Goal: Task Accomplishment & Management: Complete application form

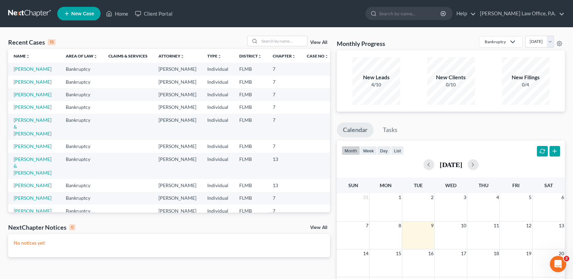
scroll to position [143, 0]
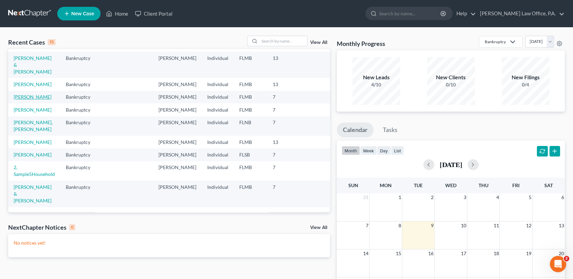
click at [27, 94] on link "[PERSON_NAME]" at bounding box center [33, 97] width 38 height 6
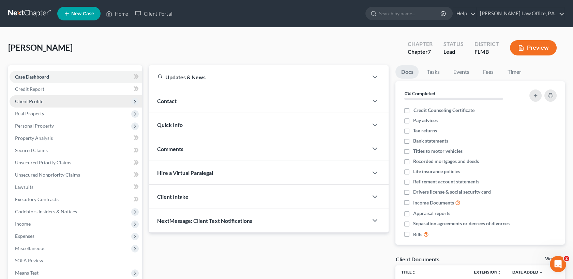
click at [41, 99] on span "Client Profile" at bounding box center [29, 101] width 28 height 6
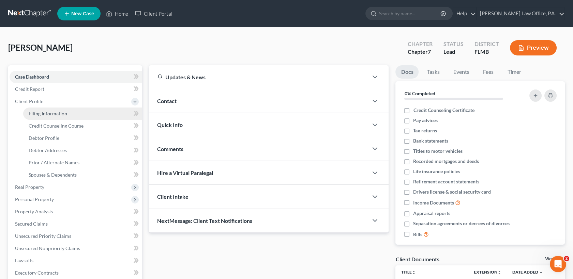
click at [55, 115] on span "Filing Information" at bounding box center [48, 114] width 38 height 6
select select "1"
select select "0"
select select "9"
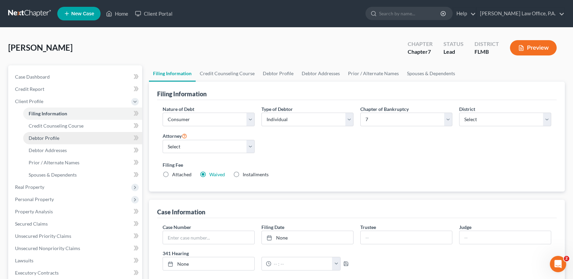
click at [60, 138] on link "Debtor Profile" at bounding box center [82, 138] width 119 height 12
select select "0"
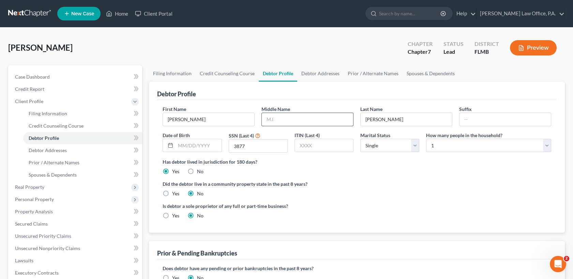
click at [276, 119] on input "text" at bounding box center [307, 119] width 91 height 13
type input "[PERSON_NAME]"
click at [425, 75] on link "Spouses & Dependents" at bounding box center [430, 73] width 56 height 16
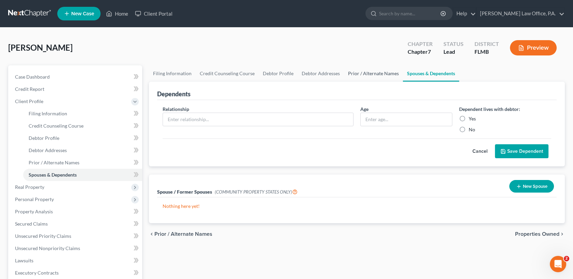
click at [378, 71] on link "Prior / Alternate Names" at bounding box center [373, 73] width 59 height 16
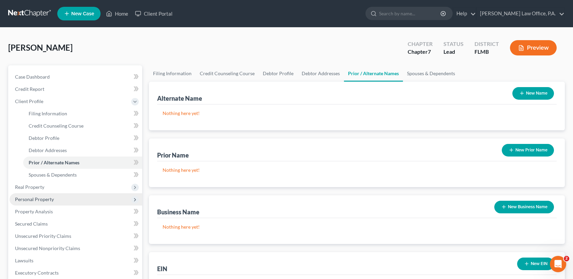
click at [54, 198] on span "Personal Property" at bounding box center [76, 199] width 133 height 12
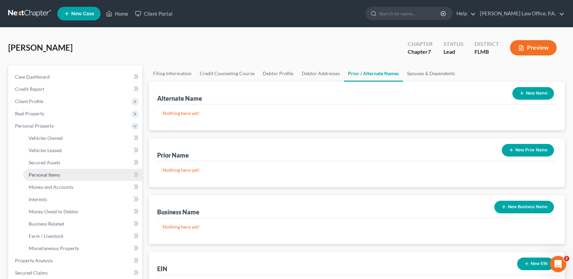
click at [71, 172] on link "Personal Items" at bounding box center [82, 175] width 119 height 12
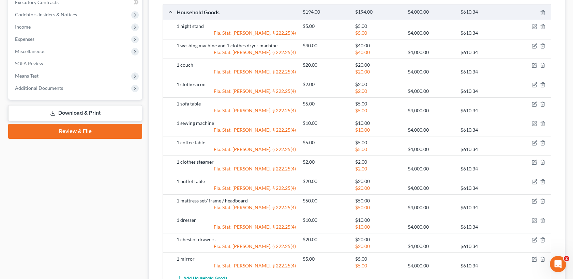
scroll to position [332, 0]
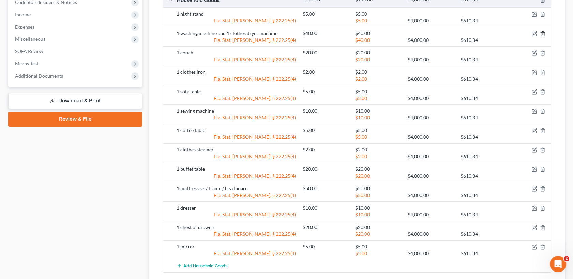
click at [543, 32] on icon "button" at bounding box center [542, 34] width 3 height 4
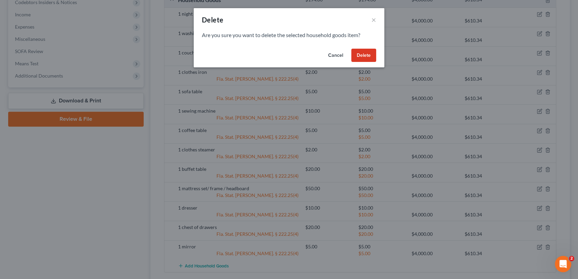
click at [365, 53] on button "Delete" at bounding box center [364, 56] width 25 height 14
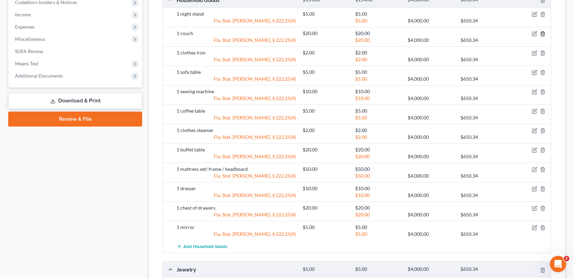
click at [540, 32] on icon "button" at bounding box center [542, 33] width 5 height 5
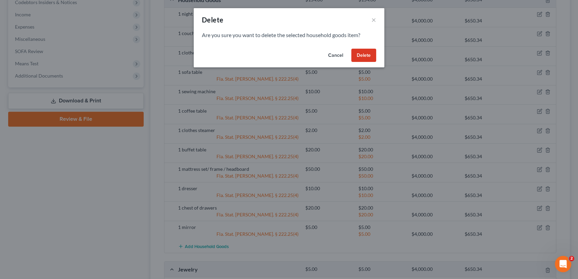
click at [368, 55] on button "Delete" at bounding box center [364, 56] width 25 height 14
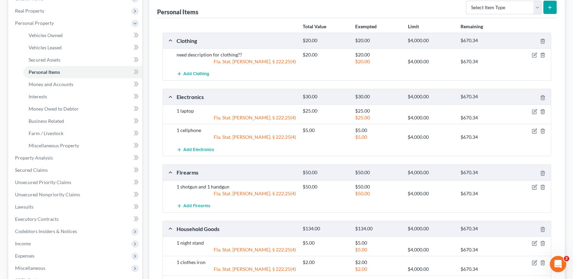
scroll to position [0, 0]
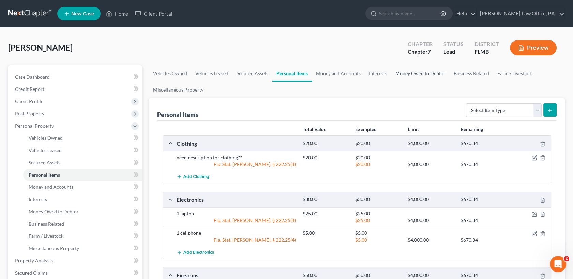
click at [432, 75] on link "Money Owed to Debtor" at bounding box center [420, 73] width 58 height 16
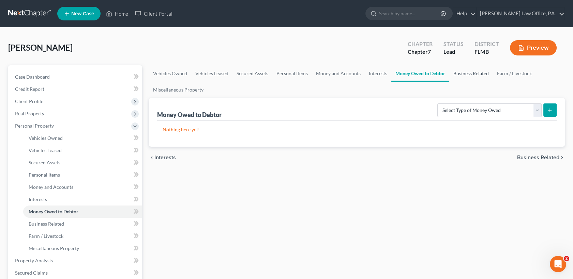
click at [469, 74] on link "Business Related" at bounding box center [471, 73] width 44 height 16
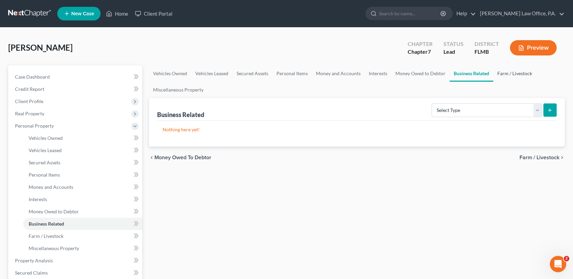
click at [507, 75] on link "Farm / Livestock" at bounding box center [514, 73] width 43 height 16
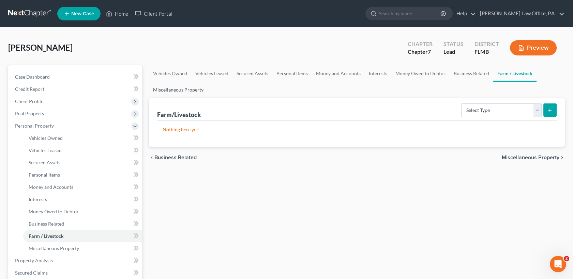
click at [195, 86] on link "Miscellaneous Property" at bounding box center [178, 90] width 59 height 16
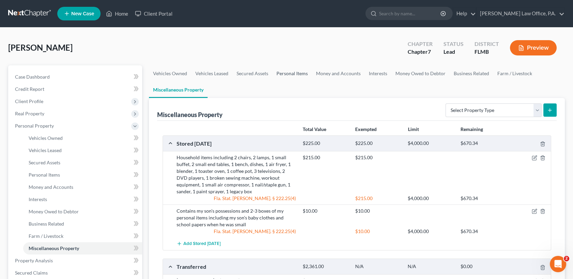
click at [285, 74] on link "Personal Items" at bounding box center [292, 73] width 40 height 16
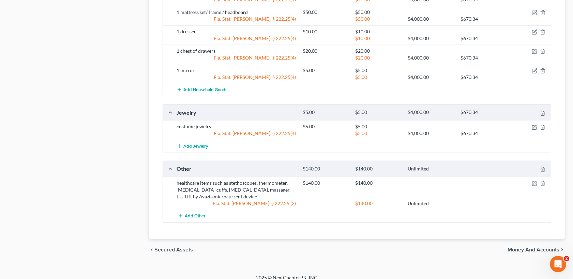
scroll to position [475, 0]
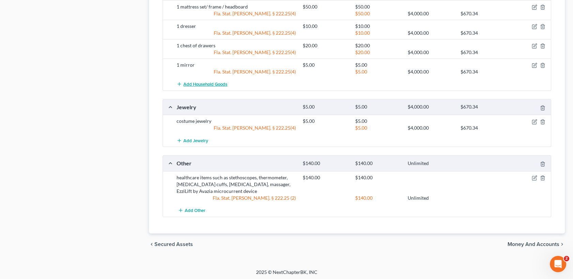
click at [204, 86] on span "Add Household Goods" at bounding box center [205, 84] width 44 height 5
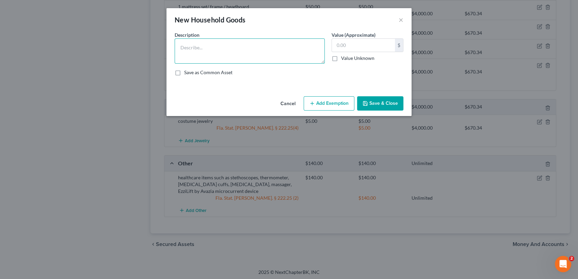
click at [235, 52] on textarea at bounding box center [250, 50] width 150 height 25
type textarea "1 bookcare"
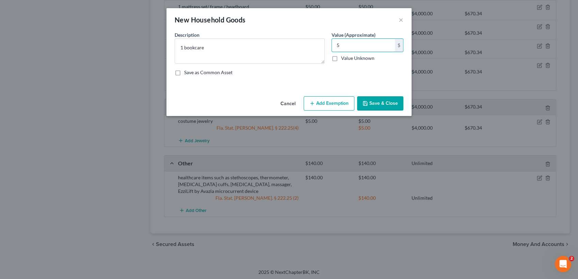
type input "5"
click at [325, 107] on button "Add Exemption" at bounding box center [329, 103] width 51 height 14
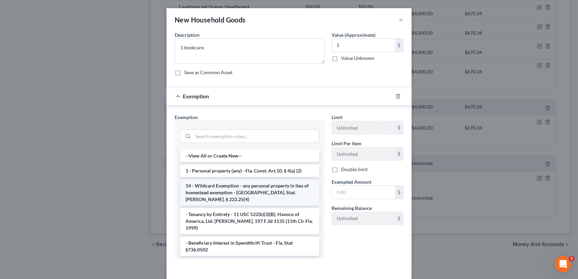
click at [236, 184] on li "14 - Wildcard Exemption - any personal property in lieu of homestead exemption …" at bounding box center [249, 193] width 139 height 26
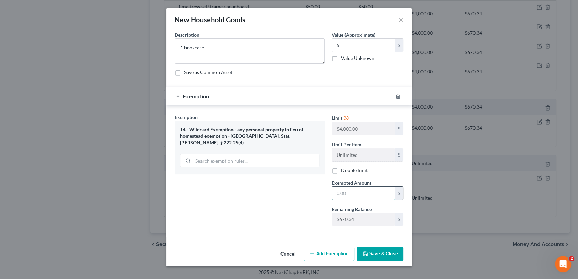
click at [348, 190] on input "text" at bounding box center [363, 193] width 63 height 13
type input "5"
click at [395, 252] on button "Save & Close" at bounding box center [380, 254] width 46 height 14
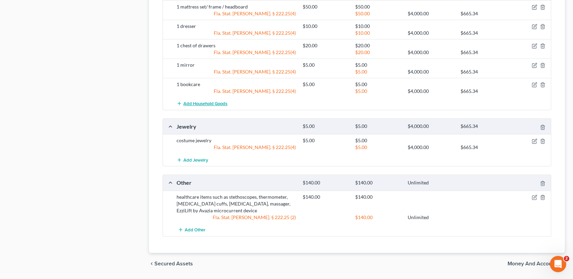
click at [207, 104] on span "Add Household Goods" at bounding box center [205, 103] width 44 height 5
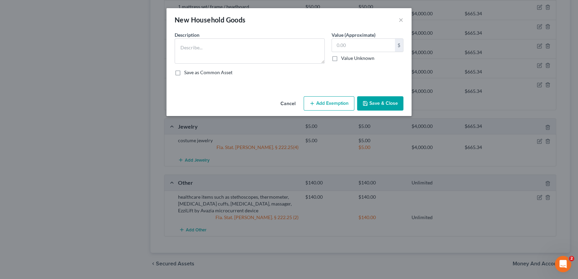
click at [404, 20] on div "New Household Goods ×" at bounding box center [289, 19] width 245 height 23
click at [403, 20] on button "×" at bounding box center [401, 20] width 5 height 8
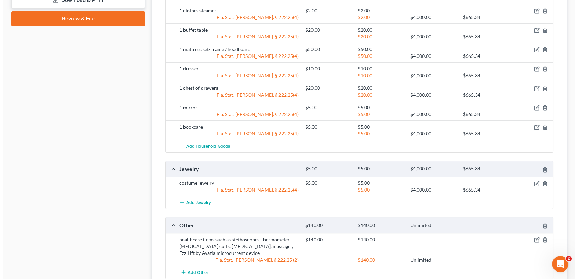
scroll to position [438, 0]
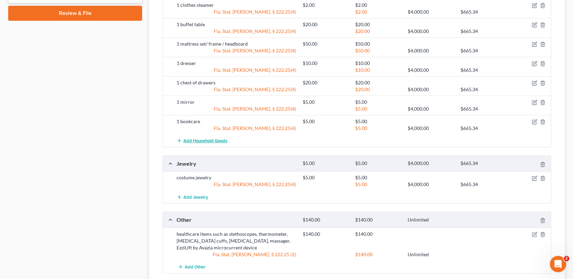
click at [202, 142] on span "Add Household Goods" at bounding box center [205, 140] width 44 height 5
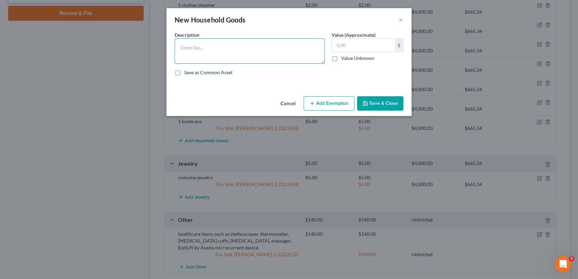
click at [204, 56] on textarea at bounding box center [250, 50] width 150 height 25
type textarea "2"
type textarea "1"
type textarea "3 lamps"
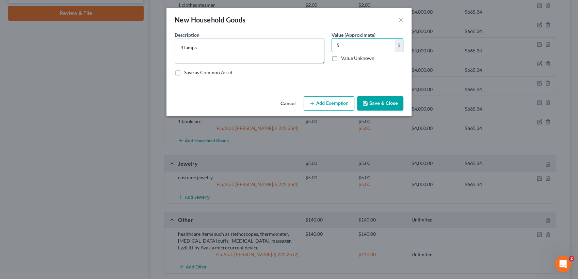
type input "5"
click at [332, 105] on button "Add Exemption" at bounding box center [329, 103] width 51 height 14
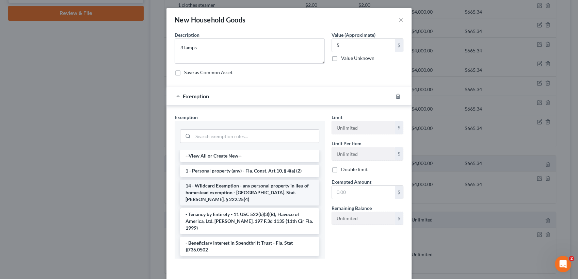
click at [268, 183] on li "14 - Wildcard Exemption - any personal property in lieu of homestead exemption …" at bounding box center [249, 193] width 139 height 26
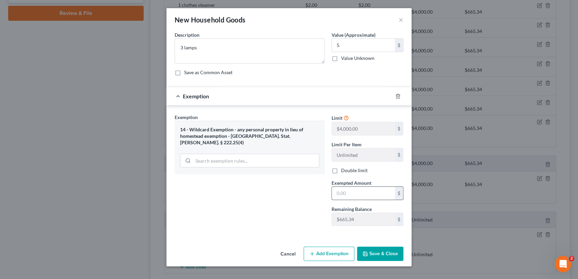
click at [353, 190] on input "text" at bounding box center [363, 193] width 63 height 13
type input "5"
click at [395, 253] on button "Save & Close" at bounding box center [380, 254] width 46 height 14
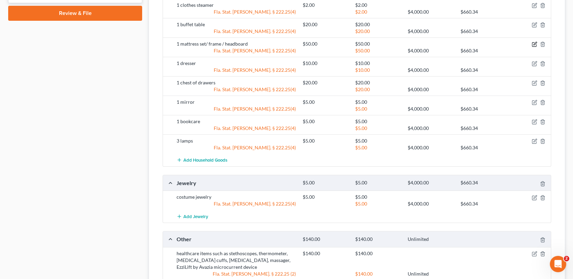
click at [534, 45] on icon "button" at bounding box center [533, 44] width 5 height 5
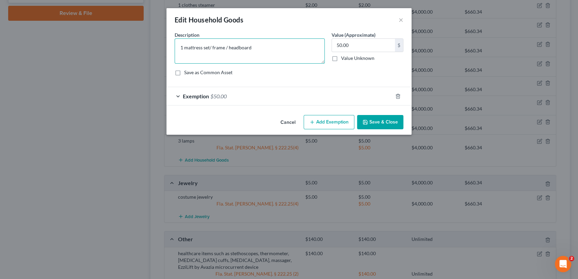
click at [183, 49] on textarea "1 mattress set/ frame / headboard" at bounding box center [250, 50] width 150 height 25
click at [210, 48] on textarea "2 mattress set/ frame / headboard" at bounding box center [250, 50] width 150 height 25
type textarea "2 mattress sets/ frame / headboard"
click at [338, 46] on input "50.00" at bounding box center [363, 45] width 63 height 13
click at [339, 46] on input "50.00" at bounding box center [363, 45] width 63 height 13
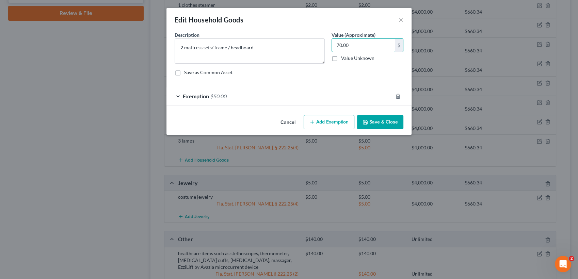
type input "70.00"
click at [344, 95] on div "Exemption $50.00" at bounding box center [280, 96] width 226 height 18
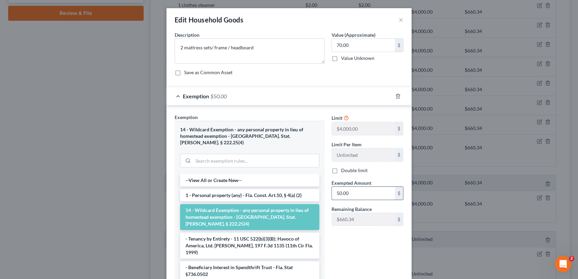
click at [338, 192] on input "50.00" at bounding box center [363, 193] width 63 height 13
click at [337, 193] on input "50.00" at bounding box center [363, 193] width 63 height 13
type input "70.00"
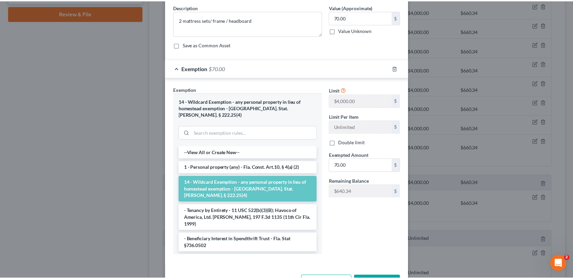
scroll to position [46, 0]
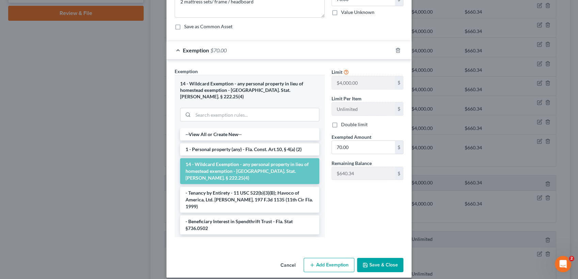
click at [389, 258] on button "Save & Close" at bounding box center [380, 265] width 46 height 14
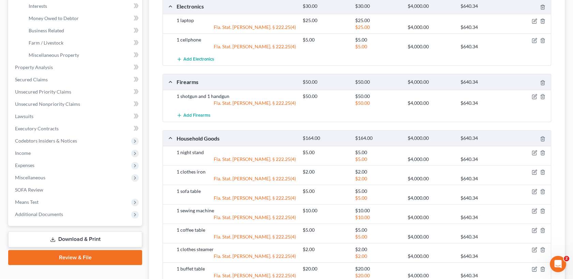
scroll to position [0, 0]
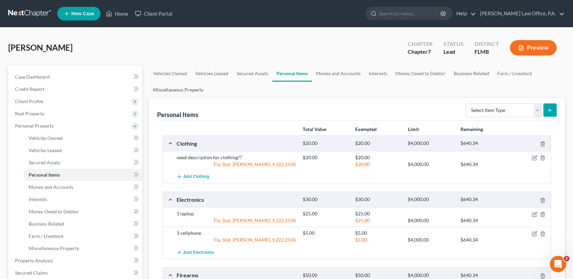
click at [196, 90] on link "Miscellaneous Property" at bounding box center [178, 90] width 59 height 16
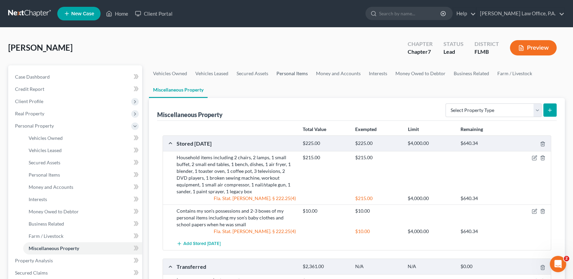
click at [284, 76] on link "Personal Items" at bounding box center [292, 73] width 40 height 16
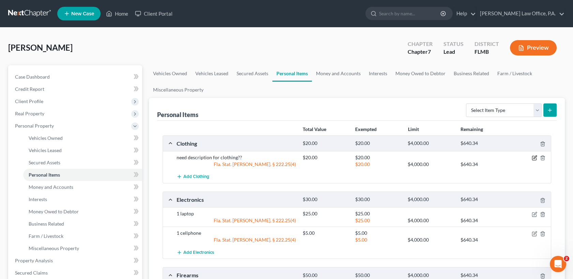
click at [534, 158] on icon "button" at bounding box center [533, 157] width 5 height 5
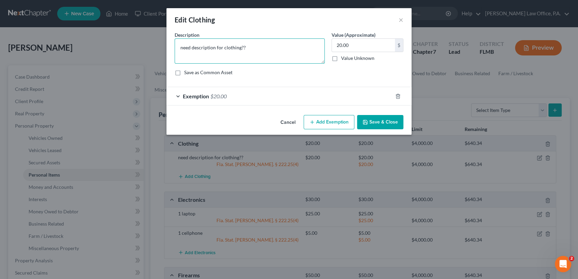
drag, startPoint x: 266, startPoint y: 49, endPoint x: 132, endPoint y: 32, distance: 135.3
click at [132, 32] on div "Edit Clothing × An exemption set must first be selected from the Filing Informa…" at bounding box center [289, 139] width 578 height 279
type textarea "everyday clothes and shoes from thrift stores"
click at [365, 126] on button "Save & Close" at bounding box center [380, 122] width 46 height 14
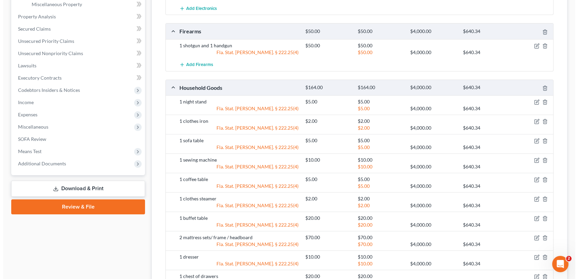
scroll to position [489, 0]
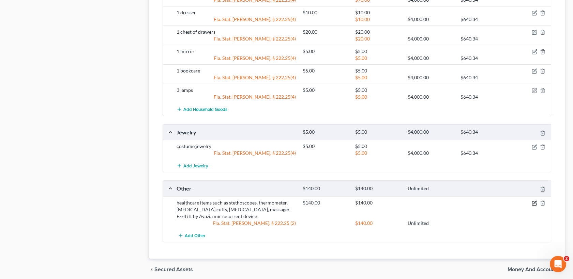
click at [532, 201] on icon "button" at bounding box center [533, 203] width 5 height 5
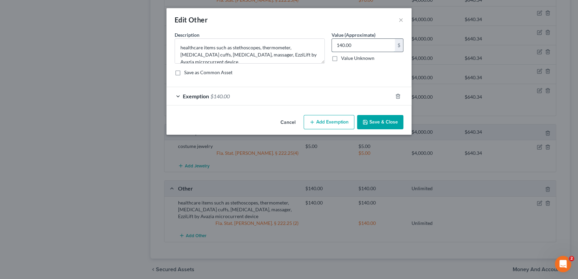
click at [354, 49] on input "140.00" at bounding box center [363, 45] width 63 height 13
type input "115"
click at [332, 95] on div "Exemption $140.00" at bounding box center [280, 96] width 226 height 18
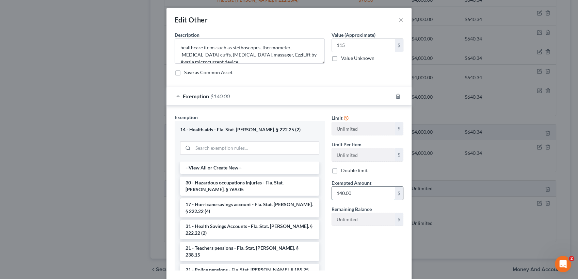
click at [352, 196] on input "140.00" at bounding box center [363, 193] width 63 height 13
type input "115"
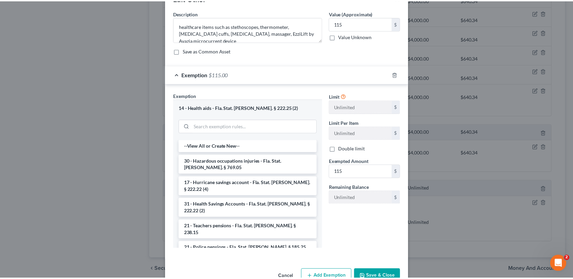
scroll to position [40, 0]
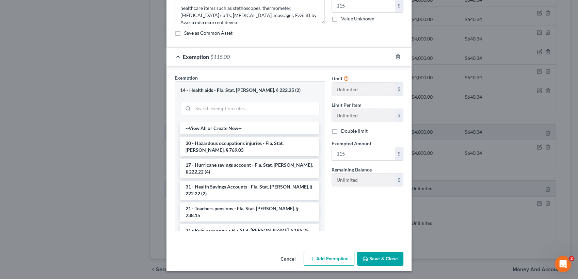
click at [381, 259] on button "Save & Close" at bounding box center [380, 259] width 46 height 14
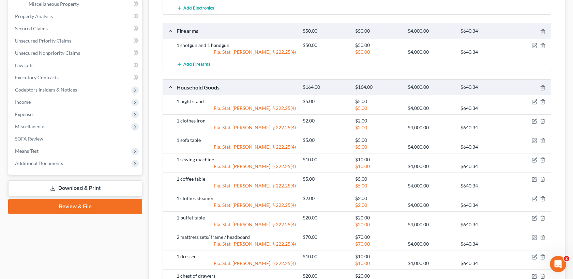
scroll to position [2, 0]
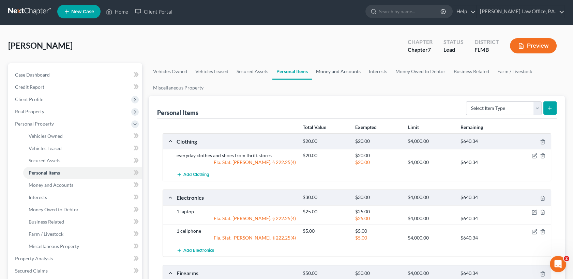
click at [337, 72] on link "Money and Accounts" at bounding box center [338, 71] width 53 height 16
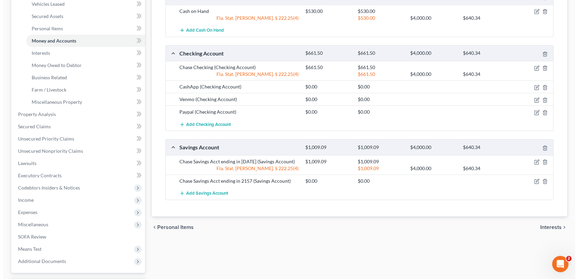
scroll to position [139, 0]
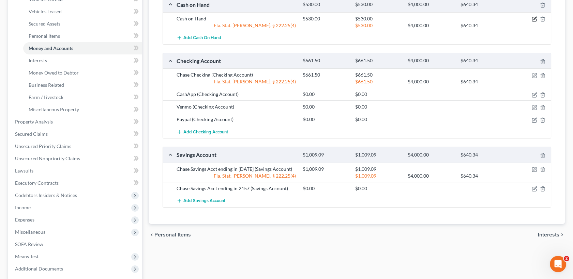
click at [535, 18] on icon "button" at bounding box center [534, 18] width 3 height 3
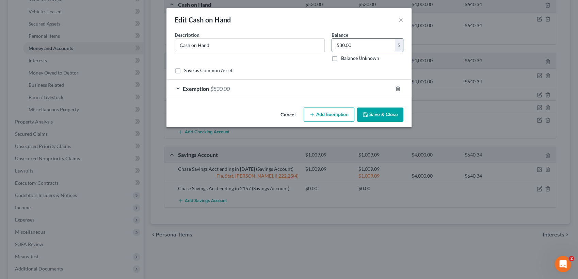
click at [343, 46] on input "530.00" at bounding box center [363, 45] width 63 height 13
click at [376, 113] on button "Save & Close" at bounding box center [380, 115] width 46 height 14
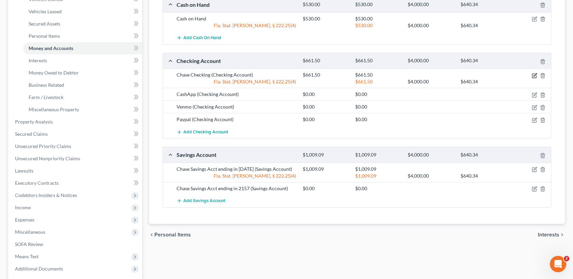
click at [536, 74] on icon "button" at bounding box center [534, 74] width 3 height 3
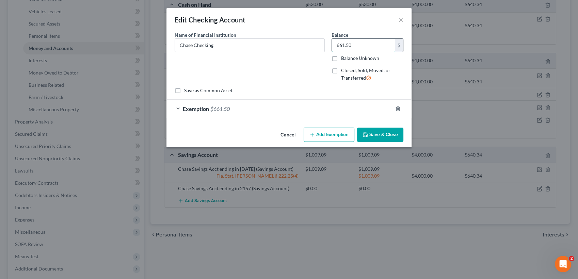
click at [374, 48] on input "661.50" at bounding box center [363, 45] width 63 height 13
type input "469.28"
click at [345, 109] on div "Exemption $661.50" at bounding box center [280, 109] width 226 height 18
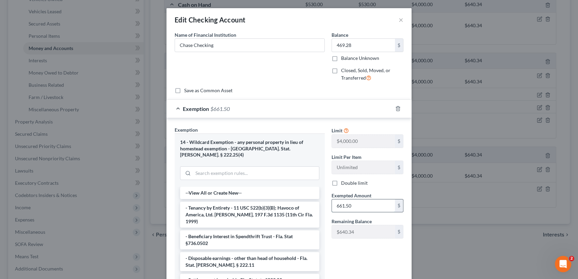
click at [346, 206] on input "661.50" at bounding box center [363, 206] width 63 height 13
type input "469.28"
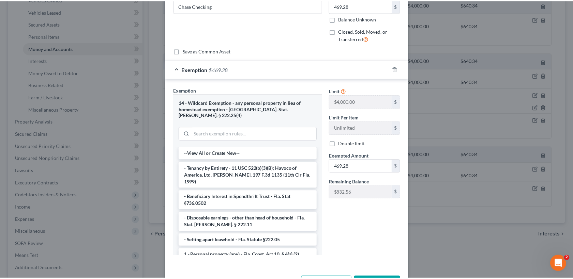
scroll to position [58, 0]
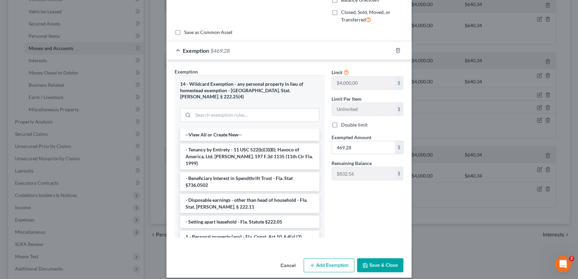
click at [372, 263] on button "Save & Close" at bounding box center [380, 266] width 46 height 14
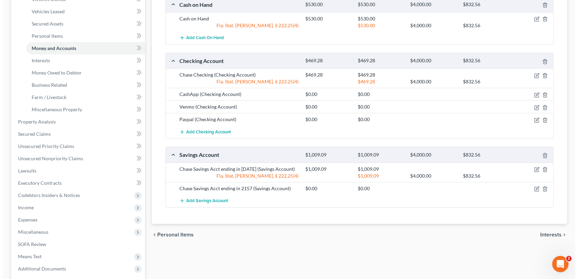
scroll to position [0, 0]
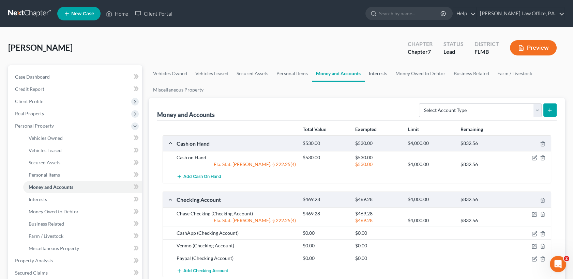
click at [366, 71] on link "Interests" at bounding box center [378, 73] width 27 height 16
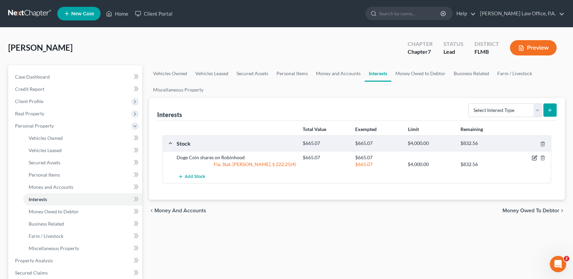
click at [534, 157] on icon "button" at bounding box center [533, 157] width 5 height 5
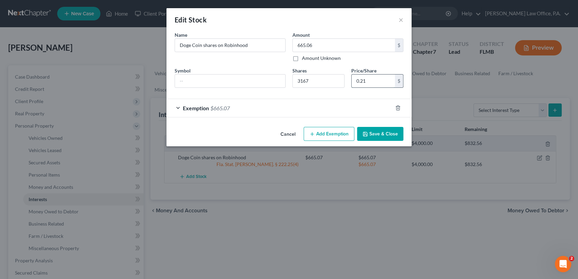
click at [367, 81] on input "0.21" at bounding box center [373, 81] width 43 height 13
type input "633.40"
type input "0.2"
type input "728.41"
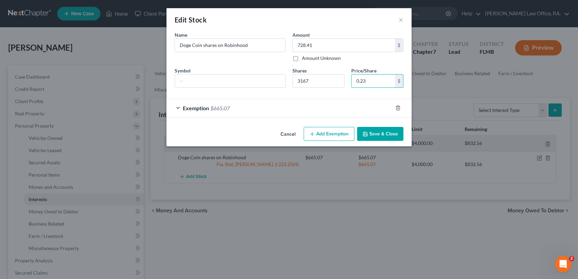
type input "0.23"
click at [338, 108] on div "Exemption $665.07" at bounding box center [280, 108] width 226 height 18
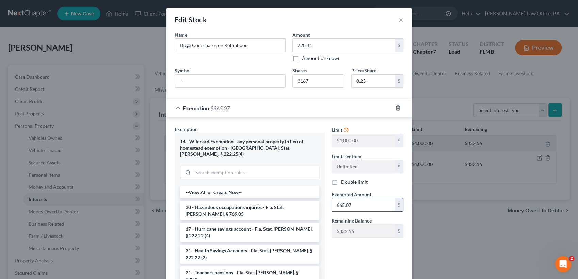
click at [353, 205] on input "665.07" at bounding box center [363, 205] width 63 height 13
type input "728.41"
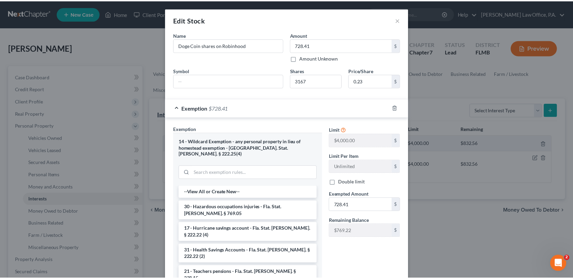
scroll to position [57, 0]
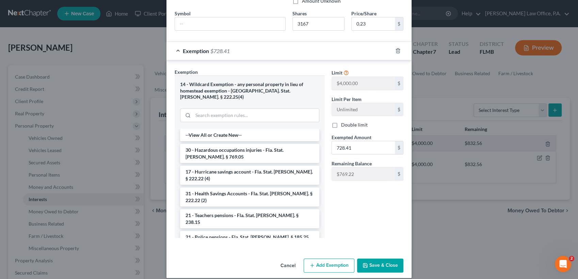
click at [384, 259] on button "Save & Close" at bounding box center [380, 266] width 46 height 14
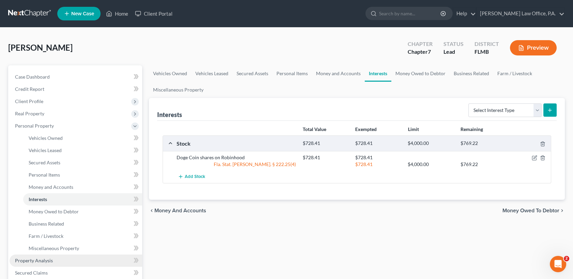
click at [61, 263] on link "Property Analysis" at bounding box center [76, 261] width 133 height 12
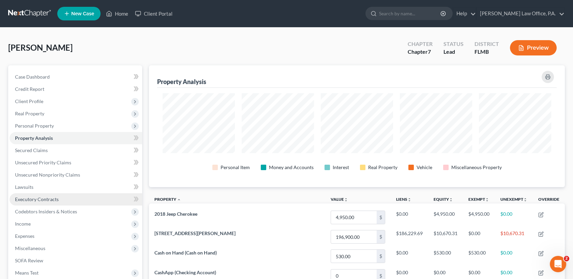
click at [45, 202] on link "Executory Contracts" at bounding box center [76, 199] width 133 height 12
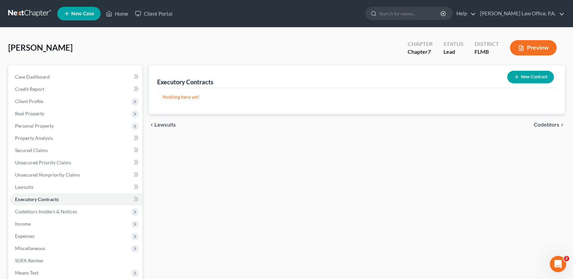
click at [533, 81] on button "New Contract" at bounding box center [530, 77] width 47 height 13
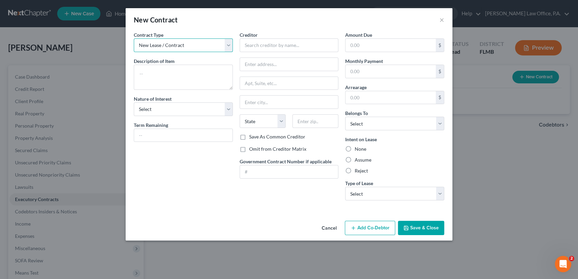
click at [203, 51] on select "New Lease / Contract New Timeshare" at bounding box center [183, 45] width 99 height 14
click at [134, 38] on select "New Lease / Contract New Timeshare" at bounding box center [183, 45] width 99 height 14
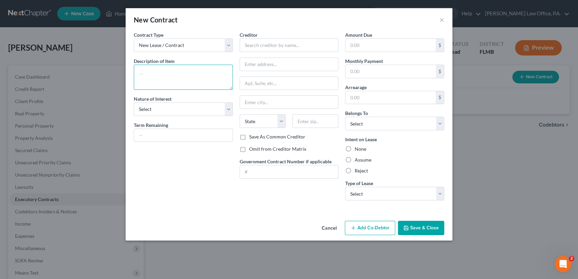
click at [186, 78] on textarea at bounding box center [183, 77] width 99 height 25
type textarea "Storage Unit"
click at [210, 112] on select "Select Purchaser Agent Lessor Lessee" at bounding box center [183, 110] width 99 height 14
select select "3"
click at [134, 103] on select "Select Purchaser Agent Lessor Lessee" at bounding box center [183, 110] width 99 height 14
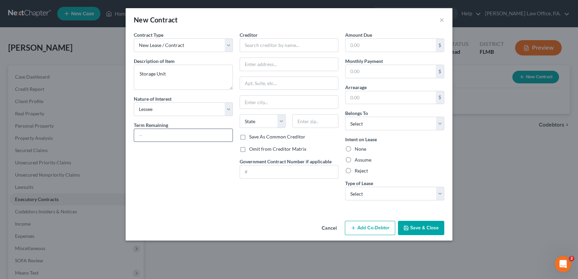
click at [193, 135] on input "text" at bounding box center [183, 135] width 98 height 13
type input "Continual"
click at [299, 46] on input "text" at bounding box center [289, 45] width 99 height 14
type input "[GEOGRAPHIC_DATA]"
click at [365, 161] on label "Assume" at bounding box center [363, 160] width 17 height 7
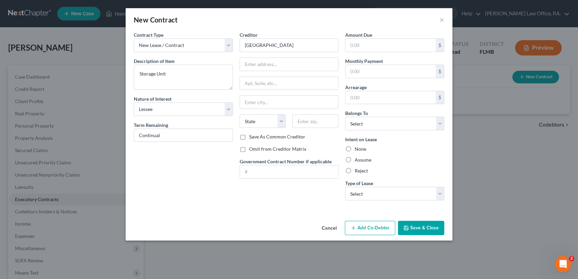
click at [362, 161] on input "Assume" at bounding box center [360, 159] width 4 height 4
radio input "true"
click at [386, 194] on select "Select Real Estate Car Other" at bounding box center [394, 194] width 99 height 14
select select "2"
click at [345, 187] on select "Select Real Estate Car Other" at bounding box center [394, 194] width 99 height 14
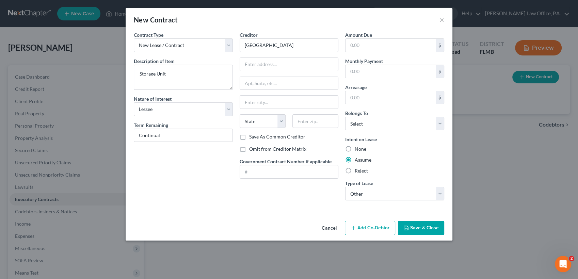
click at [417, 232] on button "Save & Close" at bounding box center [421, 228] width 46 height 14
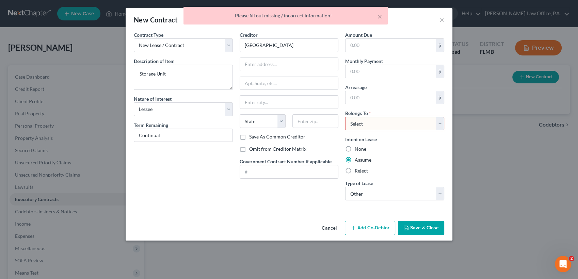
click at [384, 113] on div "Belongs To * Select Debtor 1 Only Debtor 2 Only Debtor 1 And Debtor 2 Only At L…" at bounding box center [394, 120] width 99 height 21
click at [386, 119] on select "Select Debtor 1 Only Debtor 2 Only Debtor 1 And Debtor 2 Only At Least One Of T…" at bounding box center [394, 124] width 99 height 14
select select "0"
click at [345, 117] on select "Select Debtor 1 Only Debtor 2 Only Debtor 1 And Debtor 2 Only At Least One Of T…" at bounding box center [394, 124] width 99 height 14
click at [433, 229] on button "Save & Close" at bounding box center [421, 228] width 46 height 14
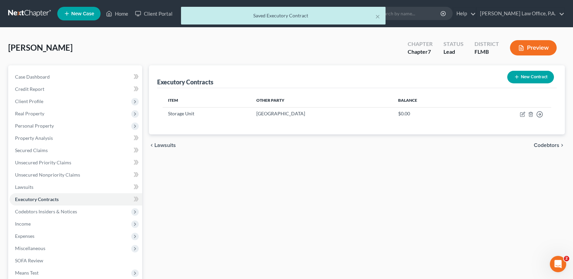
click at [533, 76] on button "New Contract" at bounding box center [530, 77] width 47 height 13
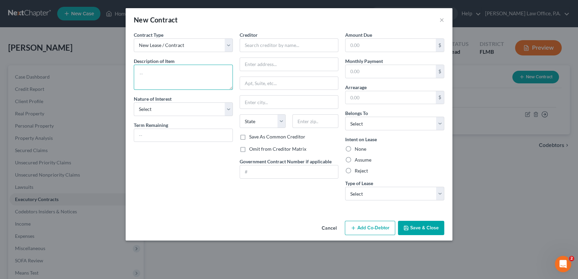
click at [180, 71] on textarea at bounding box center [183, 77] width 99 height 25
type textarea "storage unit"
click at [188, 112] on select "Select Purchaser Agent Lessor Lessee" at bounding box center [183, 110] width 99 height 14
select select "3"
click at [134, 103] on select "Select Purchaser Agent Lessor Lessee" at bounding box center [183, 110] width 99 height 14
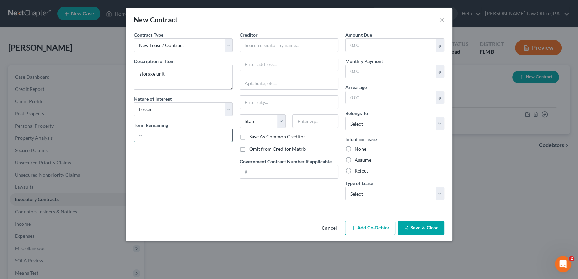
click at [186, 137] on input "text" at bounding box center [183, 135] width 98 height 13
type input "C"
type input "Month to Month"
click at [261, 46] on input "text" at bounding box center [289, 45] width 99 height 14
type input "Northport Storage unit"
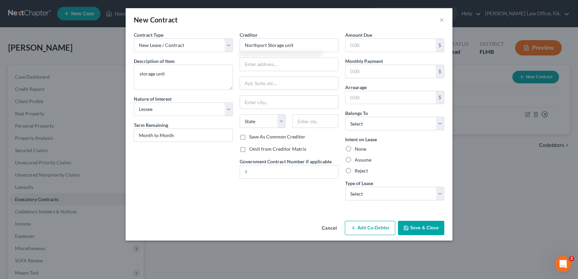
click at [435, 225] on button "Save & Close" at bounding box center [421, 228] width 46 height 14
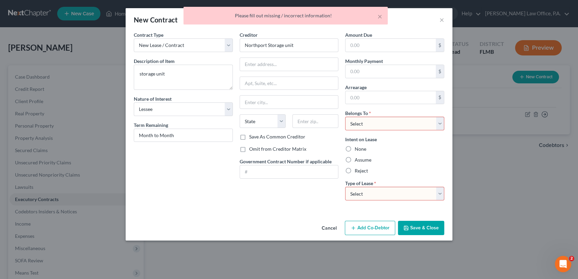
click at [399, 194] on select "Select Real Estate Car Other" at bounding box center [394, 194] width 99 height 14
select select "2"
click at [345, 187] on select "Select Real Estate Car Other" at bounding box center [394, 194] width 99 height 14
click at [385, 121] on select "Select Debtor 1 Only Debtor 2 Only Debtor 1 And Debtor 2 Only At Least One Of T…" at bounding box center [394, 124] width 99 height 14
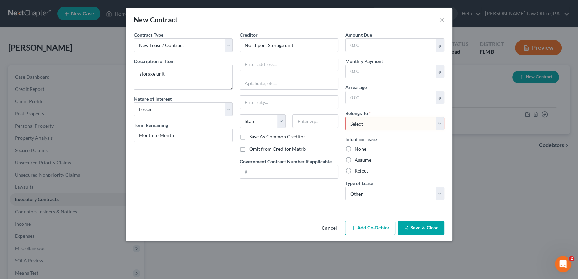
select select "3"
click at [345, 117] on select "Select Debtor 1 Only Debtor 2 Only Debtor 1 And Debtor 2 Only At Least One Of T…" at bounding box center [394, 124] width 99 height 14
click at [432, 233] on button "Save & Close" at bounding box center [421, 228] width 46 height 14
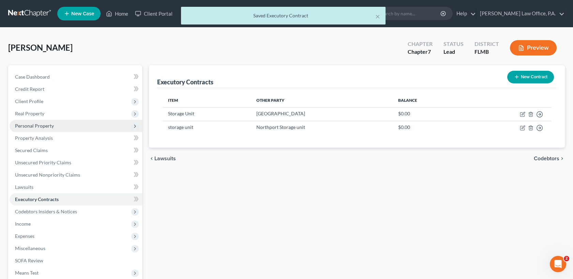
click at [55, 130] on span "Personal Property" at bounding box center [76, 126] width 133 height 12
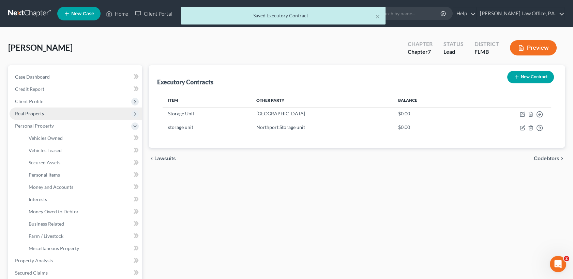
click at [40, 113] on span "Real Property" at bounding box center [29, 114] width 29 height 6
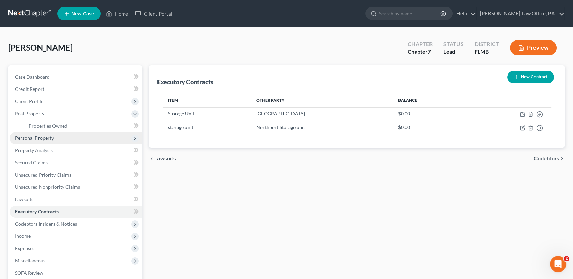
click at [52, 138] on span "Personal Property" at bounding box center [34, 138] width 39 height 6
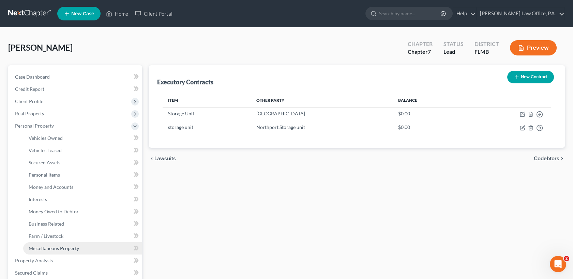
click at [66, 249] on span "Miscellaneous Property" at bounding box center [54, 249] width 50 height 6
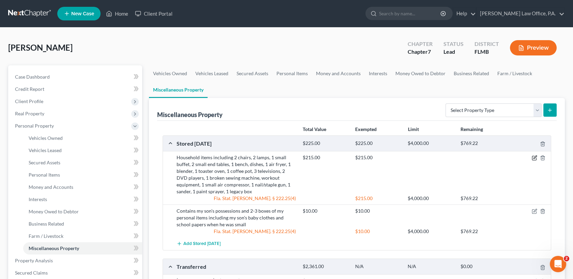
click at [535, 158] on icon "button" at bounding box center [533, 157] width 5 height 5
select select "9"
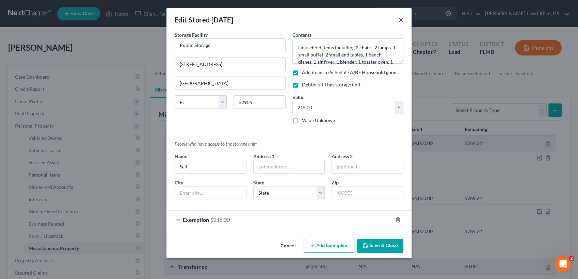
click at [400, 20] on button "×" at bounding box center [401, 20] width 5 height 8
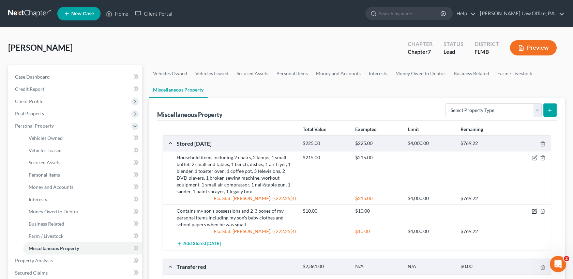
click at [534, 212] on icon "button" at bounding box center [534, 211] width 3 height 3
select select "9"
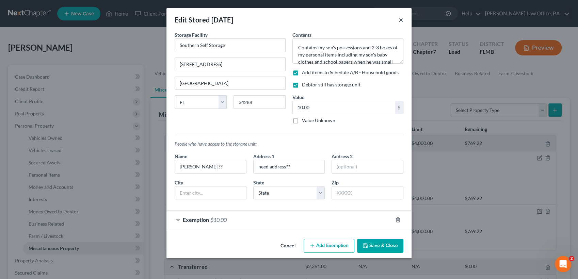
click at [401, 19] on button "×" at bounding box center [401, 20] width 5 height 8
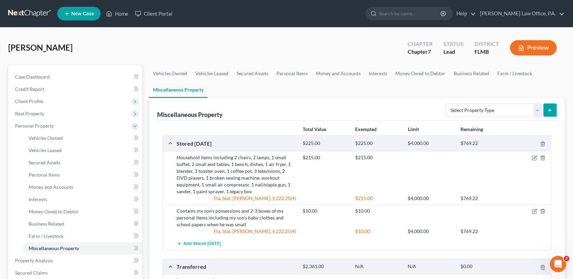
scroll to position [205, 0]
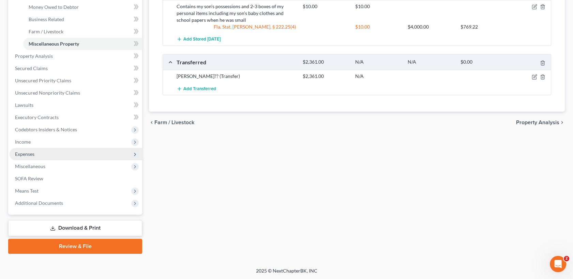
click at [66, 159] on span "Expenses" at bounding box center [76, 154] width 133 height 12
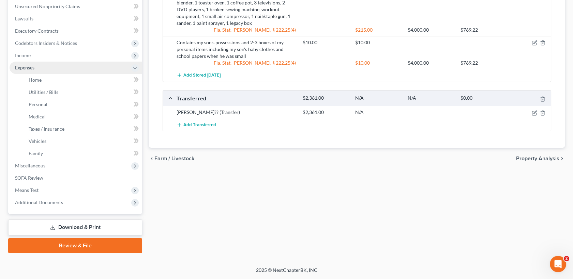
scroll to position [168, 0]
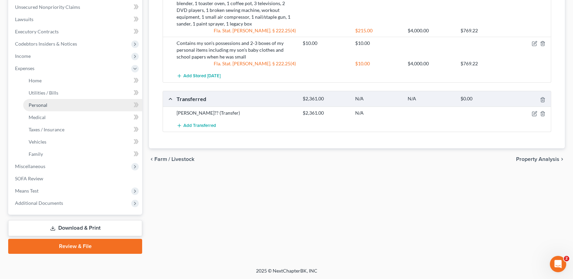
click at [76, 100] on link "Personal" at bounding box center [82, 105] width 119 height 12
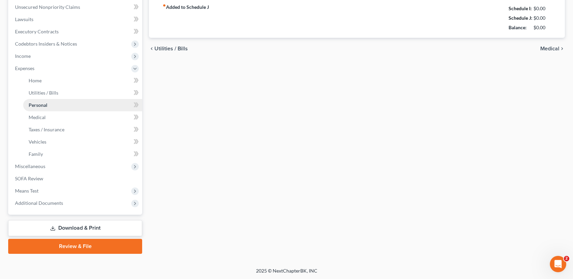
type input "100.00"
type input "107.50"
type input "0.00"
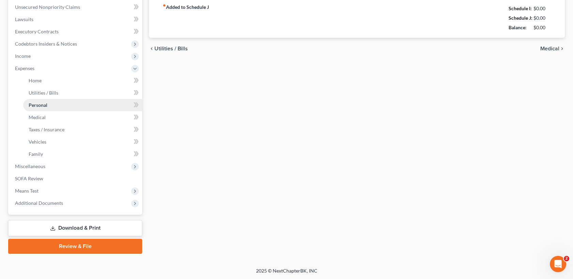
type input "9.00"
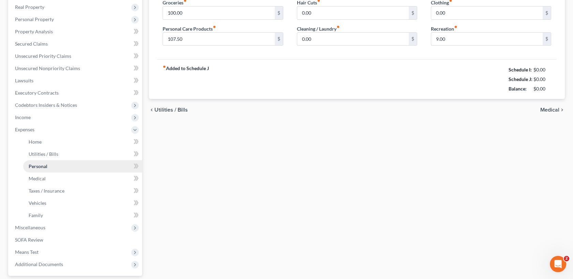
click at [76, 104] on ul "Case Dashboard Payments Invoices Payments Payments Credit Report Client Profile" at bounding box center [76, 117] width 133 height 307
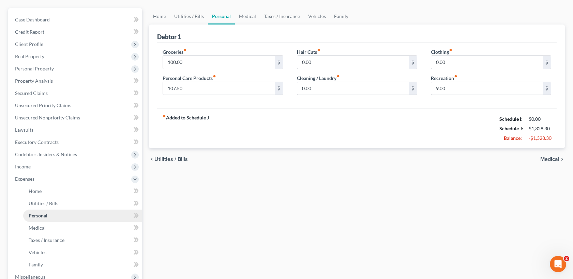
scroll to position [0, 0]
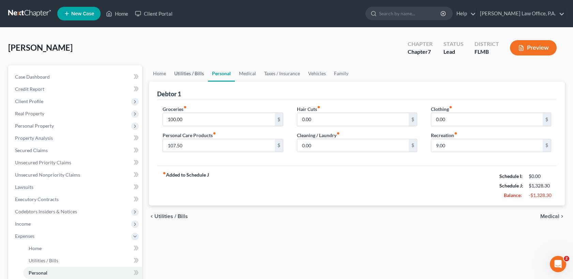
click at [192, 68] on link "Utilities / Bills" at bounding box center [189, 73] width 38 height 16
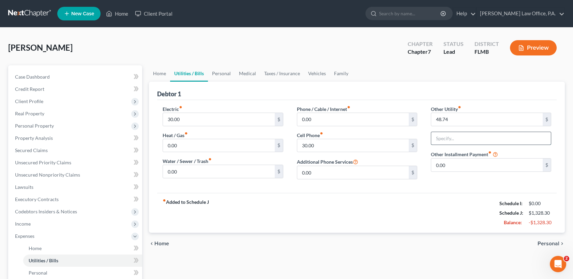
click at [453, 137] on input "text" at bounding box center [491, 138] width 120 height 13
type input "N"
click at [475, 115] on input "48.74" at bounding box center [486, 119] width 111 height 13
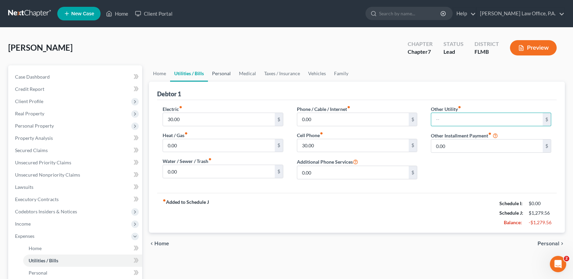
click at [216, 75] on link "Personal" at bounding box center [221, 73] width 27 height 16
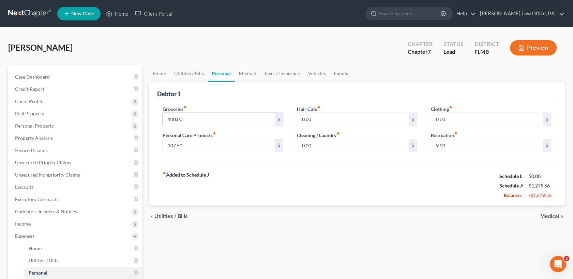
click at [172, 123] on input "100.00" at bounding box center [218, 119] width 111 height 13
click at [171, 121] on input "440.00" at bounding box center [218, 119] width 111 height 13
type input "540.00"
click at [331, 187] on div "fiber_manual_record Added to Schedule J Schedule I: $0.00 Schedule J: $1,719.56…" at bounding box center [356, 186] width 399 height 40
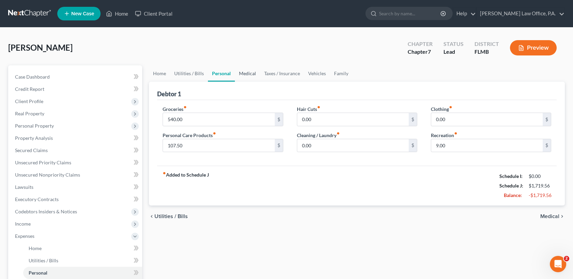
click at [248, 72] on link "Medical" at bounding box center [247, 73] width 25 height 16
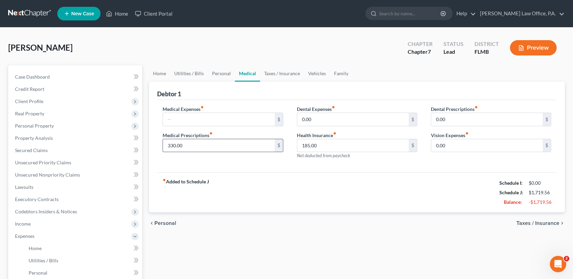
click at [207, 142] on input "330.00" at bounding box center [218, 145] width 111 height 13
click at [439, 185] on div "fiber_manual_record Added to Schedule J Schedule I: $0.00 Schedule J: $1,389.56…" at bounding box center [356, 193] width 399 height 40
click at [225, 145] on input "text" at bounding box center [218, 145] width 111 height 13
type input "100"
click at [319, 202] on div "fiber_manual_record Added to Schedule J Schedule I: $0.00 Schedule J: $1,489.56…" at bounding box center [356, 193] width 399 height 40
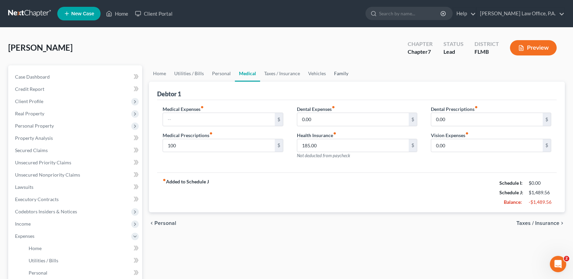
click at [337, 71] on link "Family" at bounding box center [341, 73] width 22 height 16
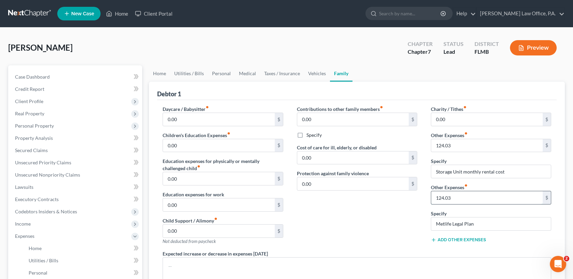
click at [495, 199] on input "124.03" at bounding box center [486, 197] width 111 height 13
type input "22.00"
click at [409, 196] on div "Contributions to other family members fiber_manual_record 0.00 $ Specify Cost o…" at bounding box center [357, 178] width 134 height 145
click at [434, 173] on input "Storage Unit monthly rental cost" at bounding box center [491, 171] width 120 height 13
click at [461, 170] on input "Storage Unit monthly rental cost" at bounding box center [491, 171] width 120 height 13
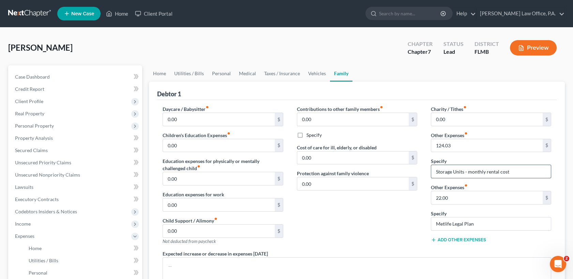
click at [434, 170] on input "Storage Units - monthly rental cost" at bounding box center [491, 171] width 120 height 13
type input "2 Storage Units - monthly rental cost"
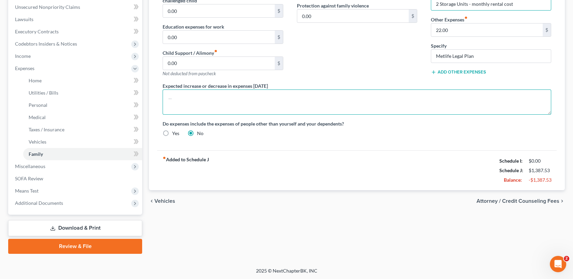
click at [195, 99] on textarea at bounding box center [356, 102] width 388 height 25
type textarea "I"
type textarea "My school loan deferment ends in [DATE] and I was paying $140.31 each month bef…"
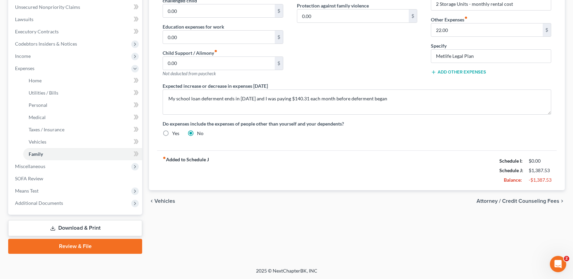
click at [519, 199] on span "Attorney / Credit Counseling Fees" at bounding box center [517, 201] width 83 height 5
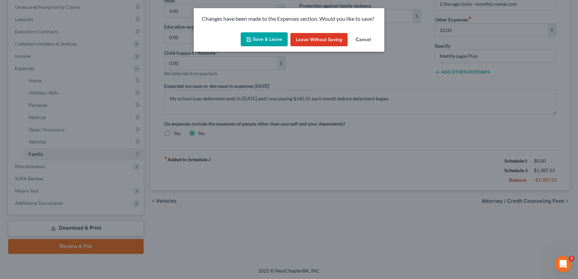
click at [273, 47] on div "Save & Leave Leave without Saving Cancel" at bounding box center [289, 41] width 191 height 22
click at [270, 41] on button "Save & Leave" at bounding box center [264, 39] width 47 height 14
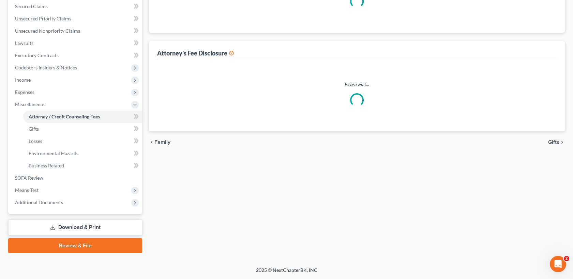
select select "2"
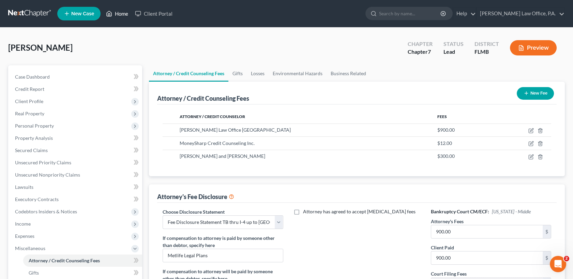
click at [121, 13] on link "Home" at bounding box center [117, 13] width 29 height 12
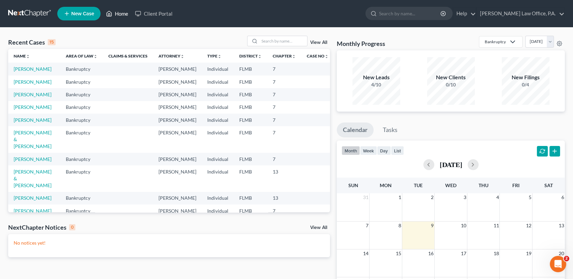
scroll to position [143, 0]
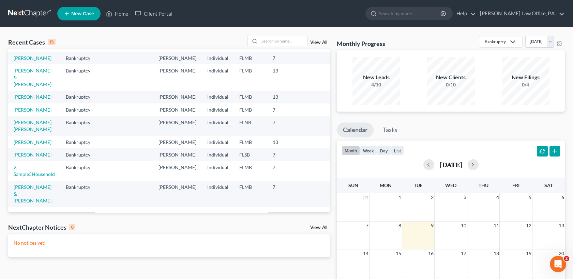
click at [31, 107] on link "[PERSON_NAME]" at bounding box center [33, 110] width 38 height 6
